Goal: Task Accomplishment & Management: Manage account settings

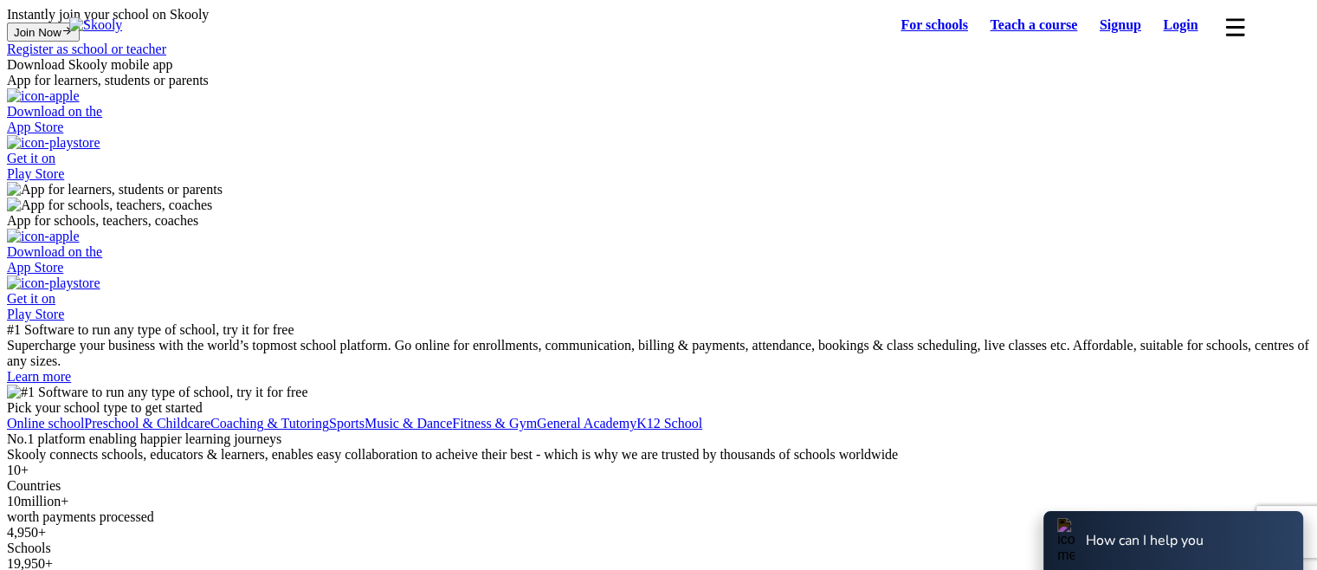
select select "81"
select select "[GEOGRAPHIC_DATA]"
select select "[GEOGRAPHIC_DATA]/[GEOGRAPHIC_DATA]"
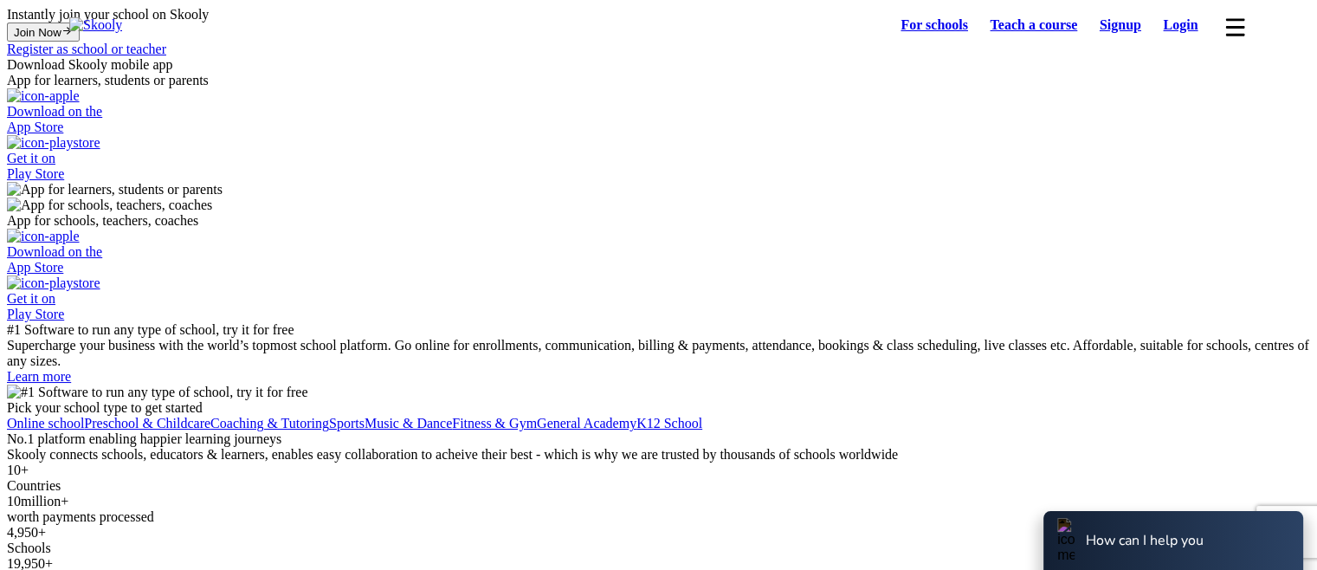
click at [1168, 32] on link "Login" at bounding box center [1181, 25] width 57 height 24
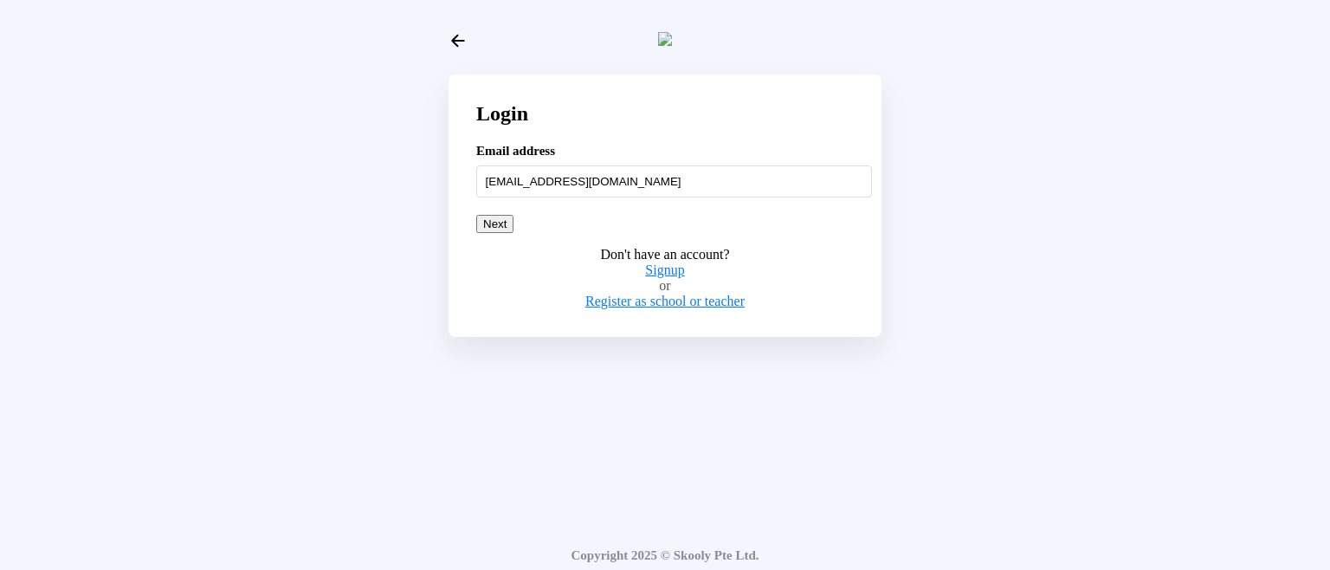
type input "[EMAIL_ADDRESS][DOMAIN_NAME]"
click at [514, 233] on button "Next" at bounding box center [494, 224] width 37 height 18
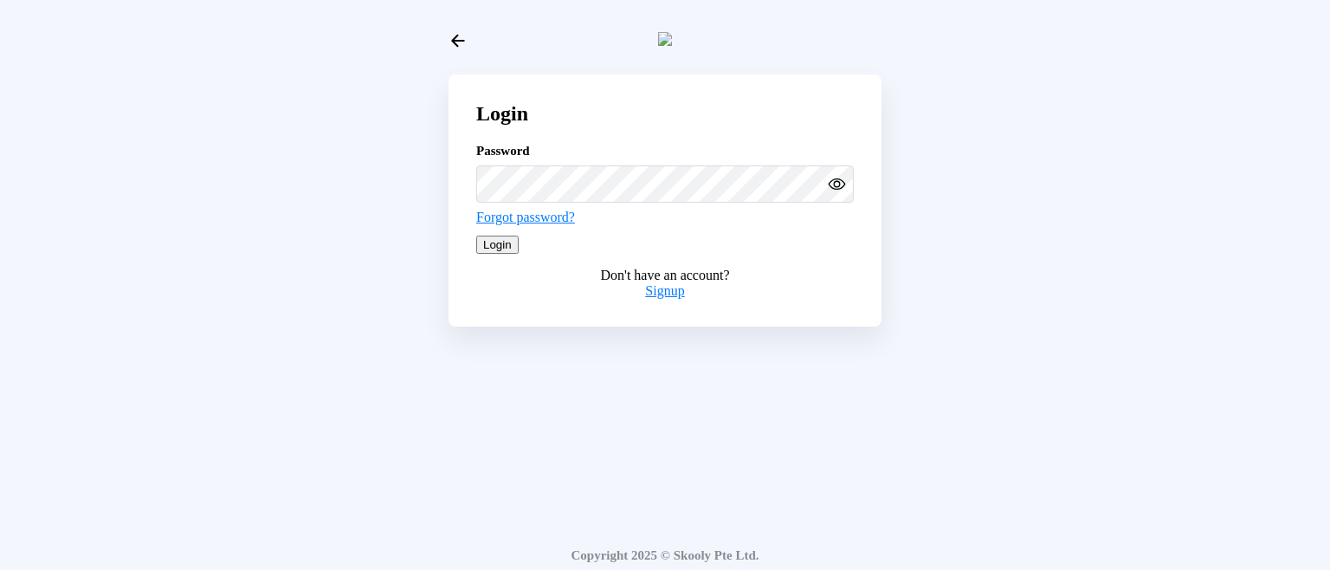
click at [519, 254] on button "Login" at bounding box center [497, 245] width 42 height 18
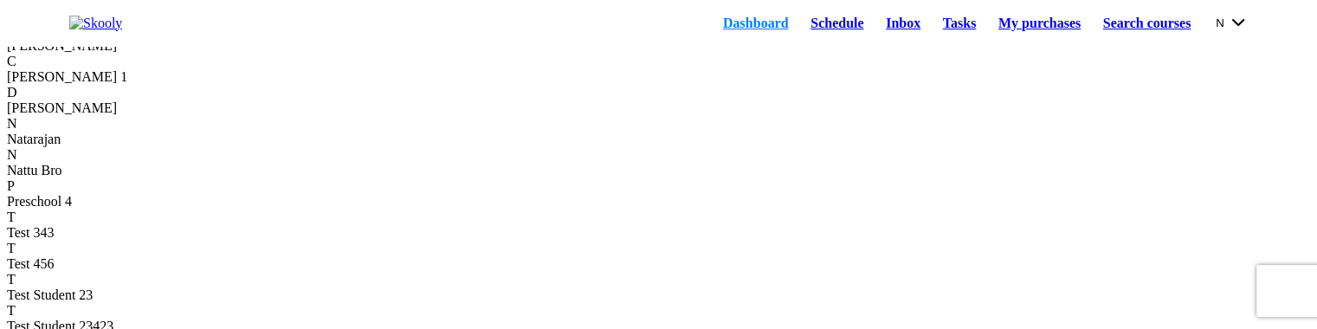
click at [824, 29] on link "Schedule" at bounding box center [836, 23] width 75 height 24
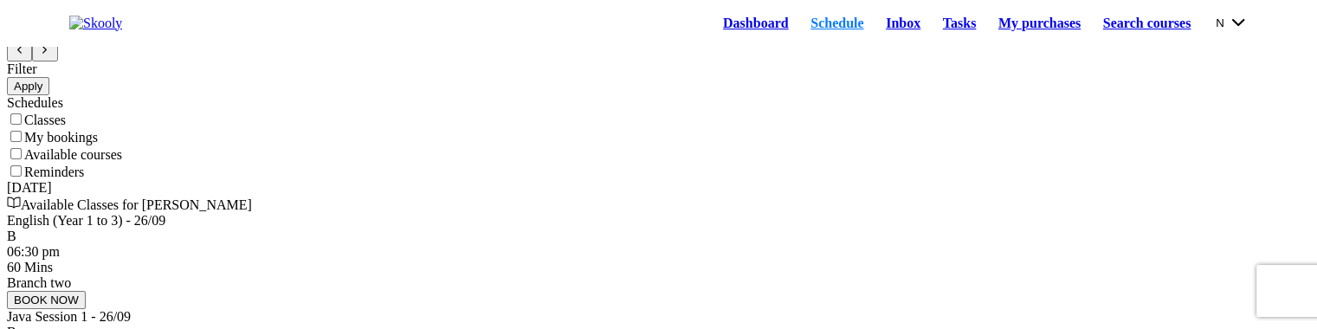
click at [1216, 32] on button "N" at bounding box center [1232, 22] width 32 height 19
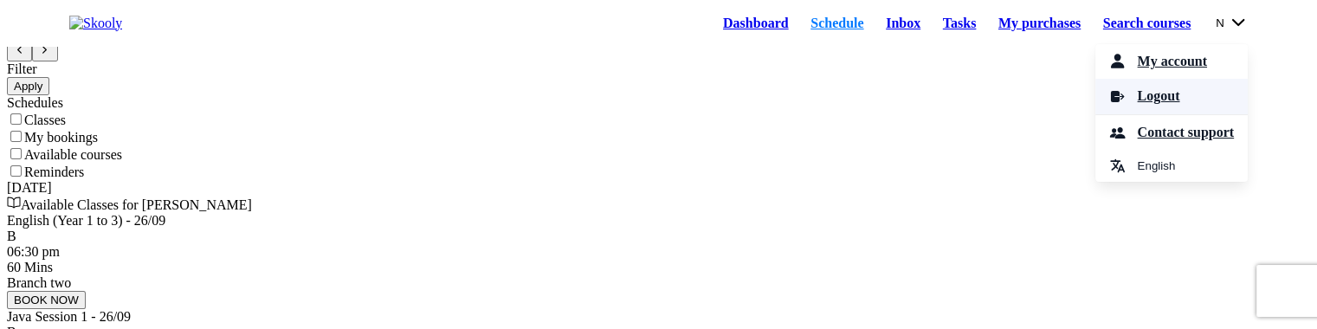
click at [1147, 102] on span "Logout" at bounding box center [1158, 96] width 42 height 25
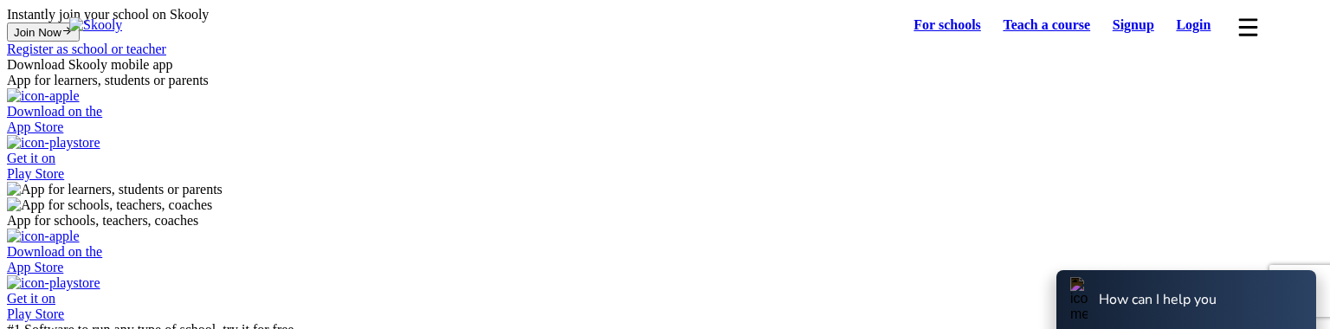
select select "81"
select select "[GEOGRAPHIC_DATA]"
select select "[GEOGRAPHIC_DATA]/[GEOGRAPHIC_DATA]"
